Goal: Find specific page/section: Find specific page/section

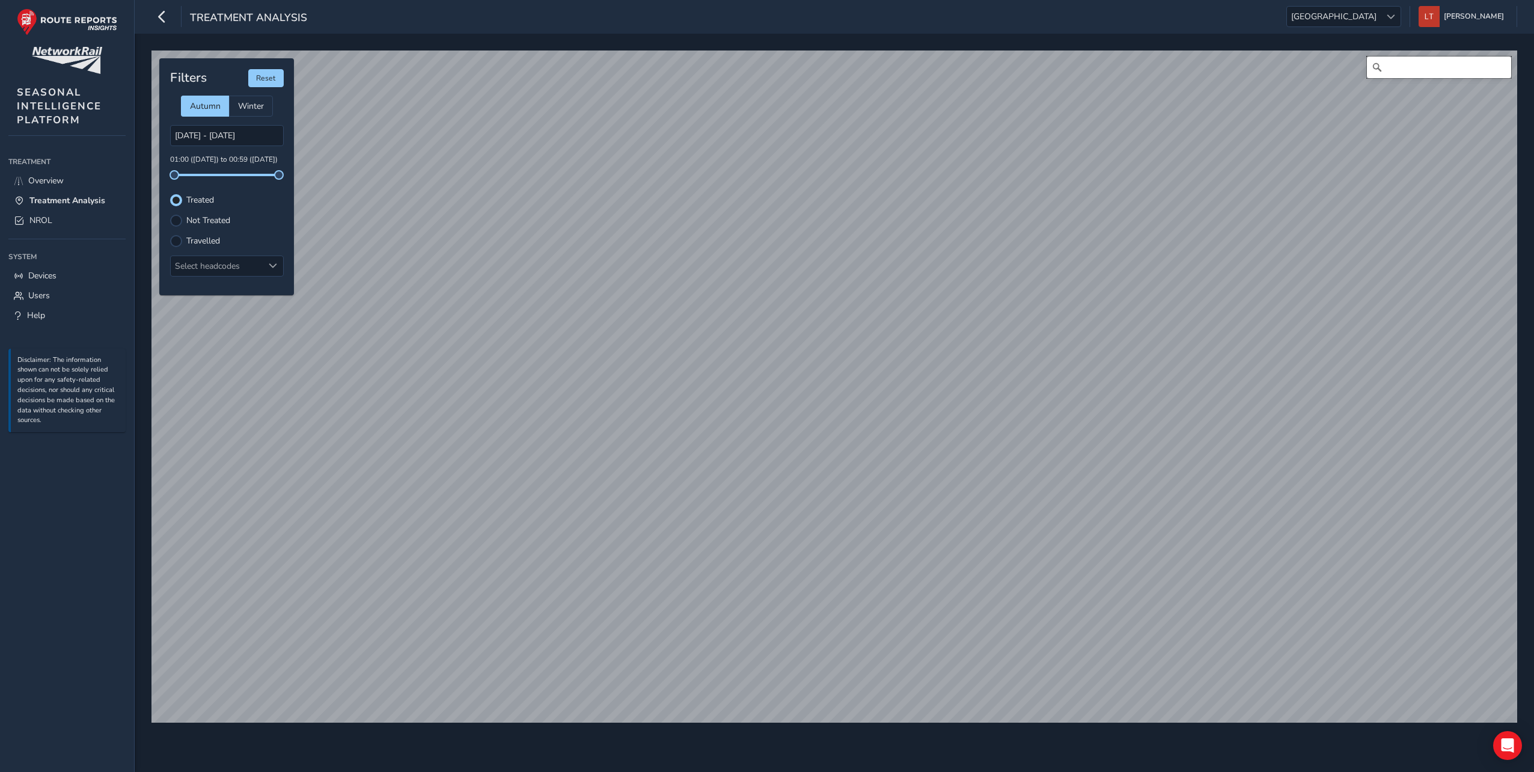
click at [1396, 69] on input "Search" at bounding box center [1439, 67] width 144 height 22
click at [1395, 19] on span at bounding box center [1391, 17] width 8 height 8
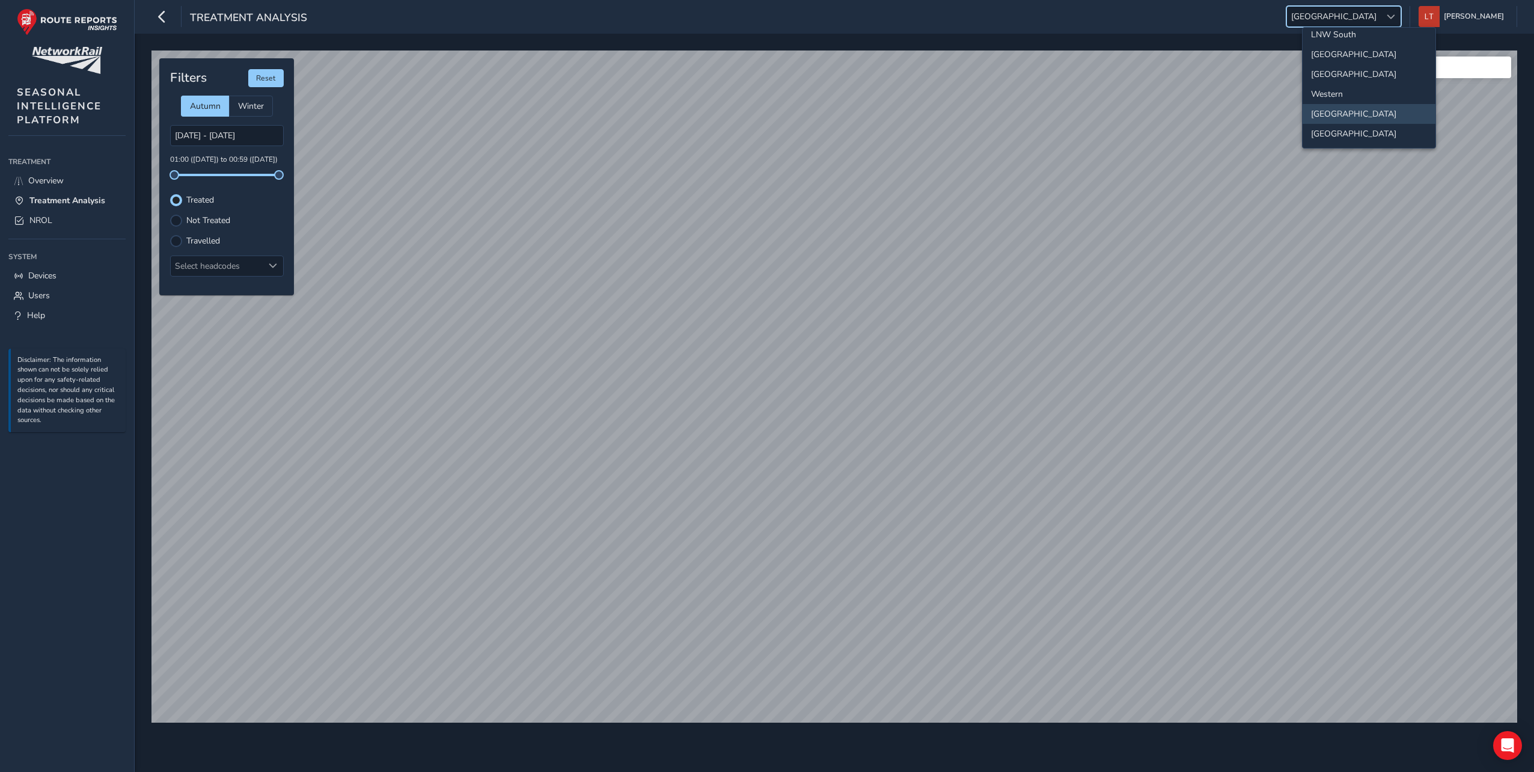
scroll to position [126, 0]
click at [1360, 134] on li "[GEOGRAPHIC_DATA]" at bounding box center [1368, 134] width 133 height 20
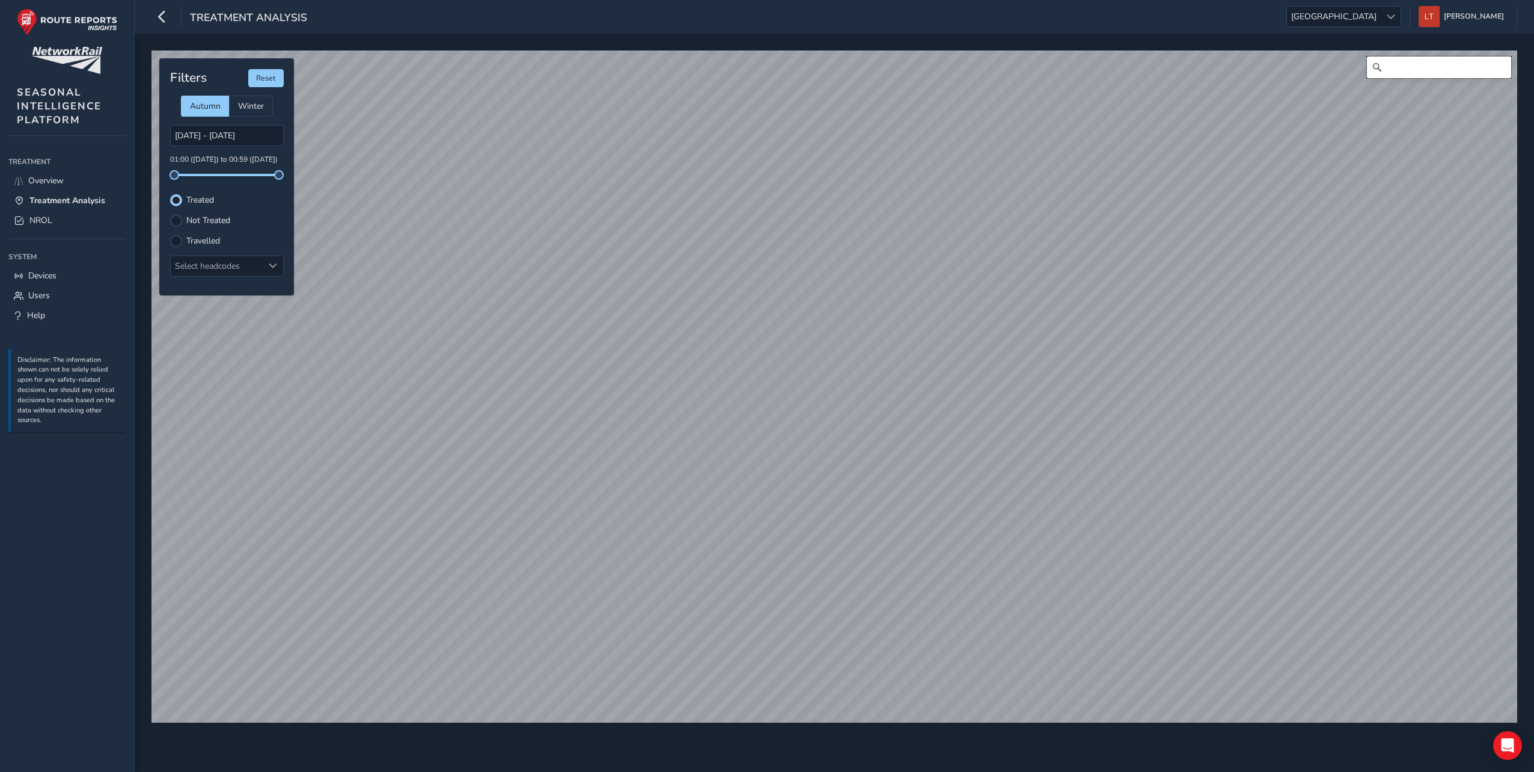
click at [1414, 67] on input "Search" at bounding box center [1439, 67] width 144 height 22
type input "[STREET_ADDRESS]"
